Goal: Contribute content: Add original content to the website for others to see

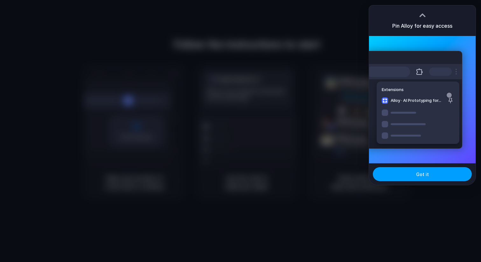
click at [416, 177] on span "Got it" at bounding box center [422, 174] width 13 height 7
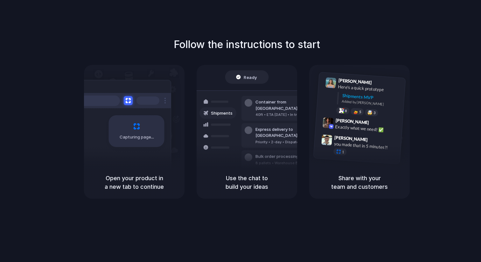
click at [281, 24] on div "Follow the instructions to start Capturing page Open your product in a new tab …" at bounding box center [247, 137] width 494 height 274
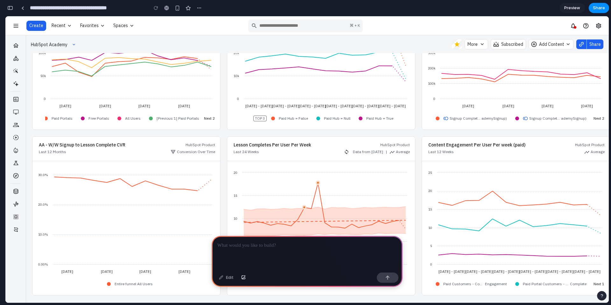
scroll to position [181, 0]
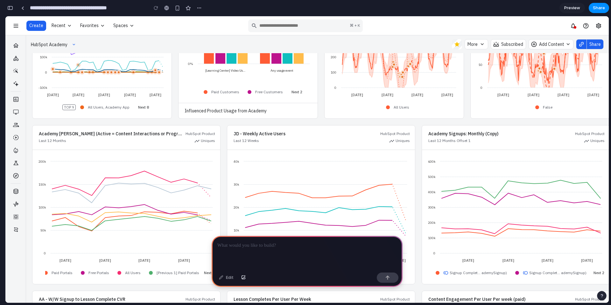
click at [478, 42] on button "More" at bounding box center [476, 44] width 24 height 10
click at [482, 44] on button "More" at bounding box center [476, 44] width 24 height 10
click at [500, 44] on span "Subscribed" at bounding box center [508, 44] width 30 height 6
click at [551, 44] on span "Add Content" at bounding box center [551, 44] width 25 height 6
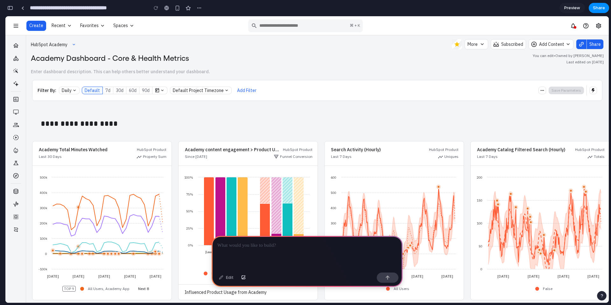
click at [112, 90] on div "Default 7d 30d 60d 90d" at bounding box center [117, 90] width 70 height 8
click at [101, 90] on div "Default" at bounding box center [92, 90] width 21 height 8
click at [293, 246] on p at bounding box center [306, 245] width 179 height 8
